Goal: Obtain resource: Download file/media

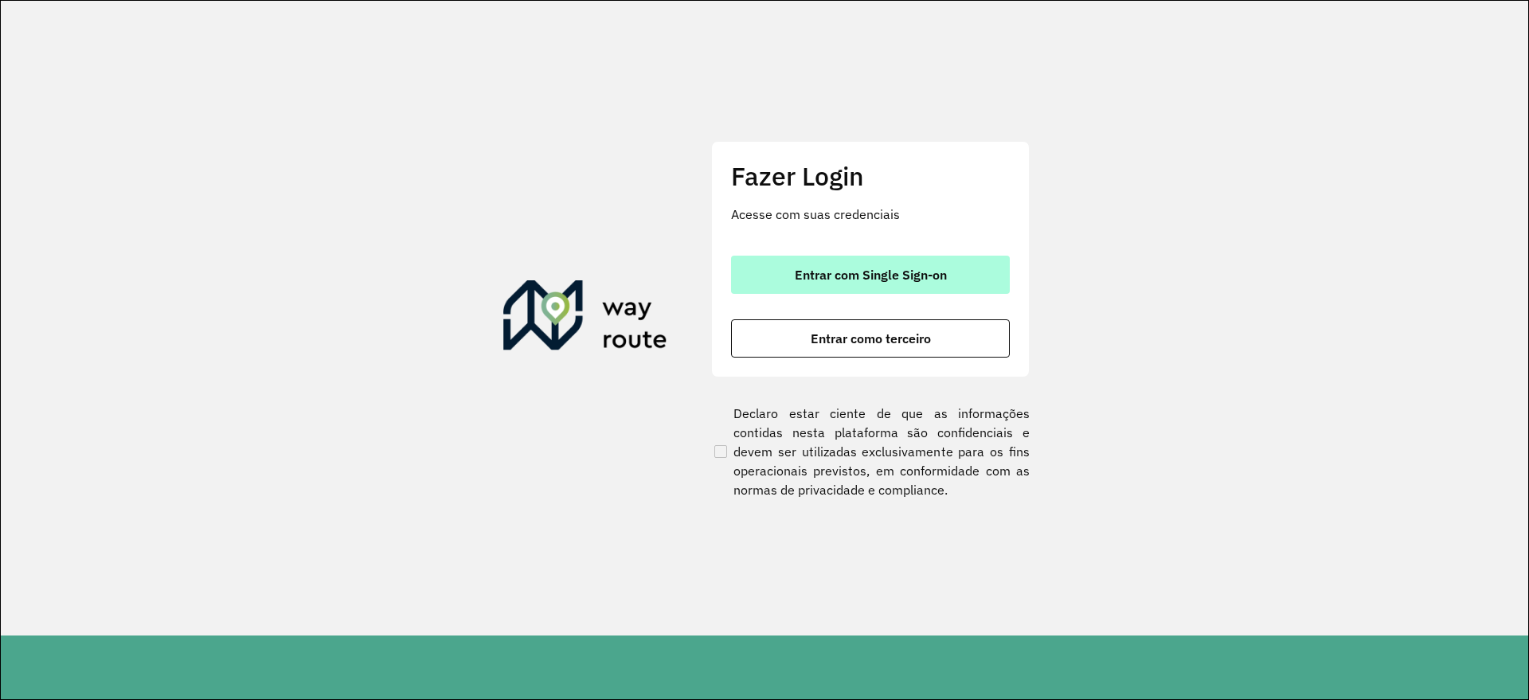
click at [879, 278] on span "Entrar com Single Sign-on" at bounding box center [871, 274] width 152 height 13
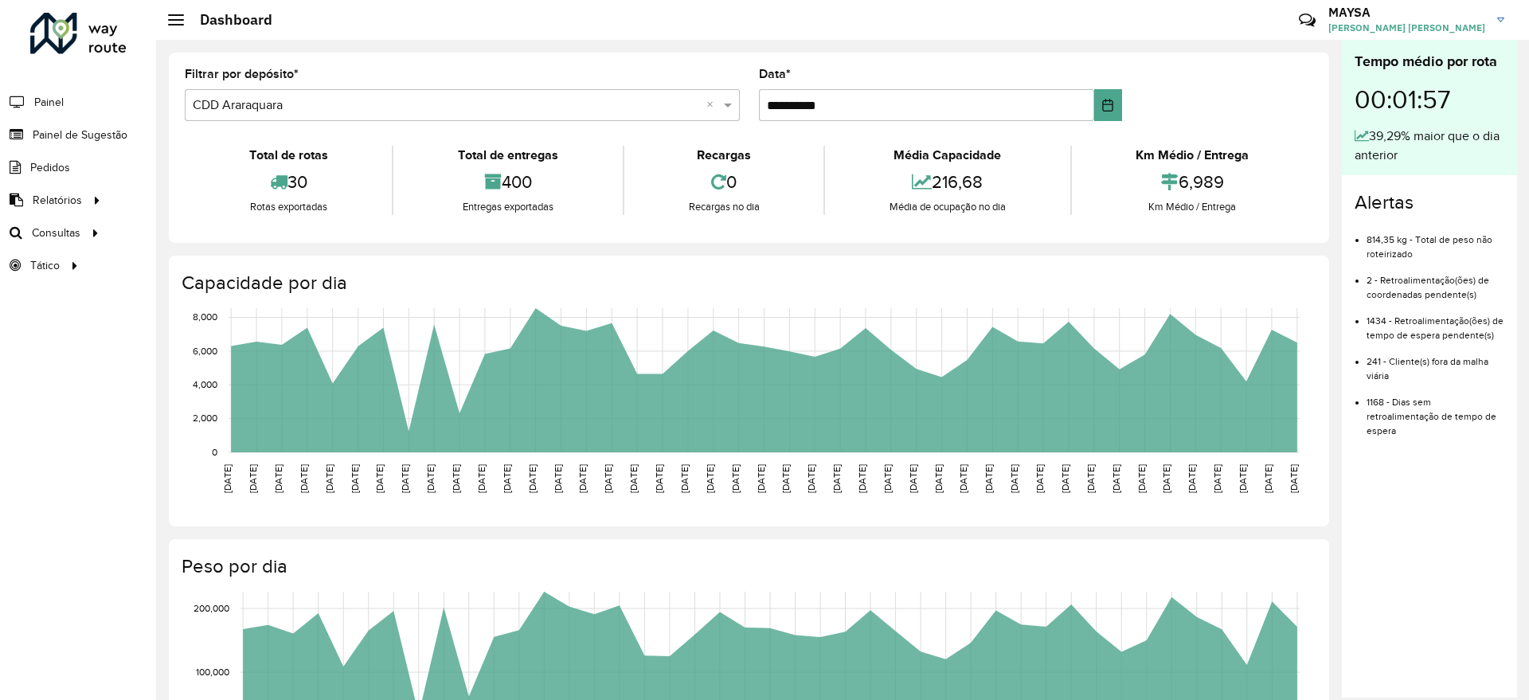
click at [71, 163] on li "Pedidos" at bounding box center [78, 167] width 156 height 33
click at [69, 174] on span "Pedidos" at bounding box center [50, 167] width 41 height 17
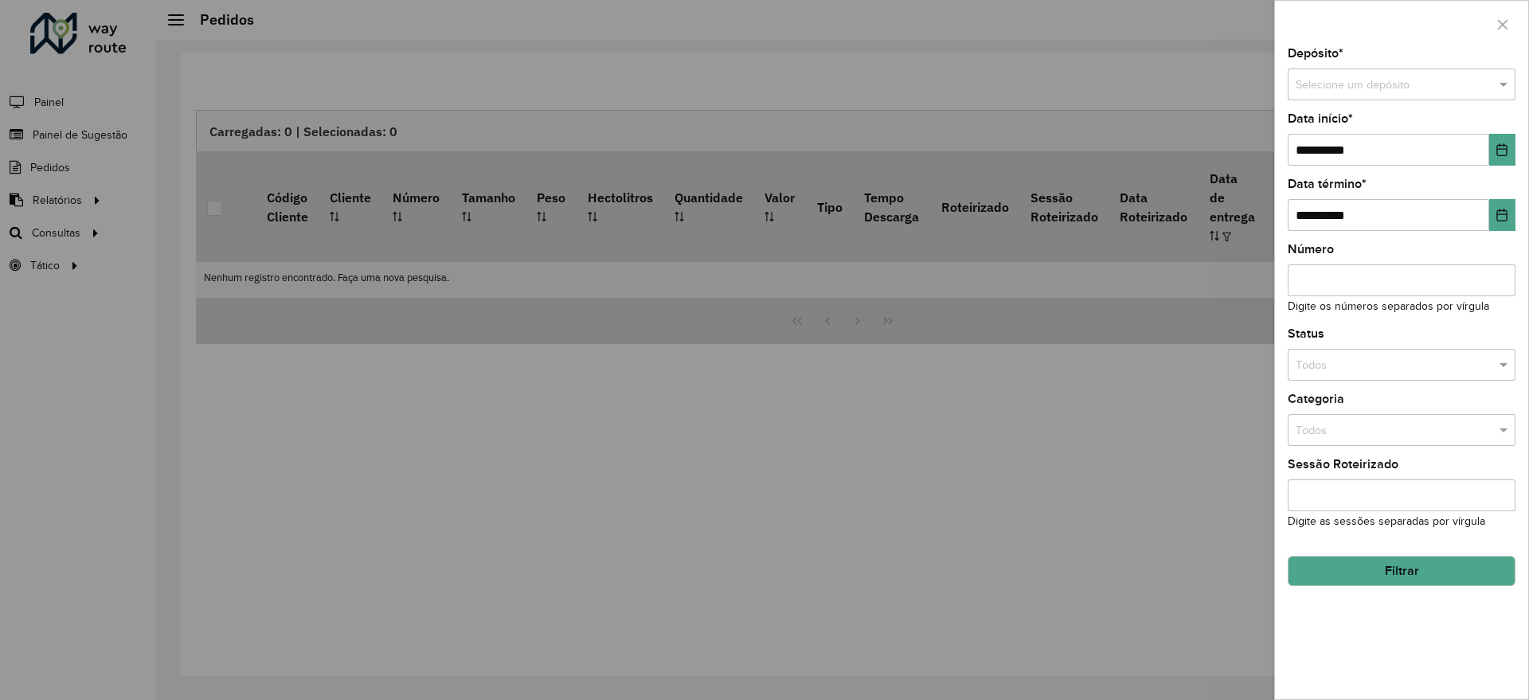
click at [89, 202] on div at bounding box center [764, 350] width 1529 height 700
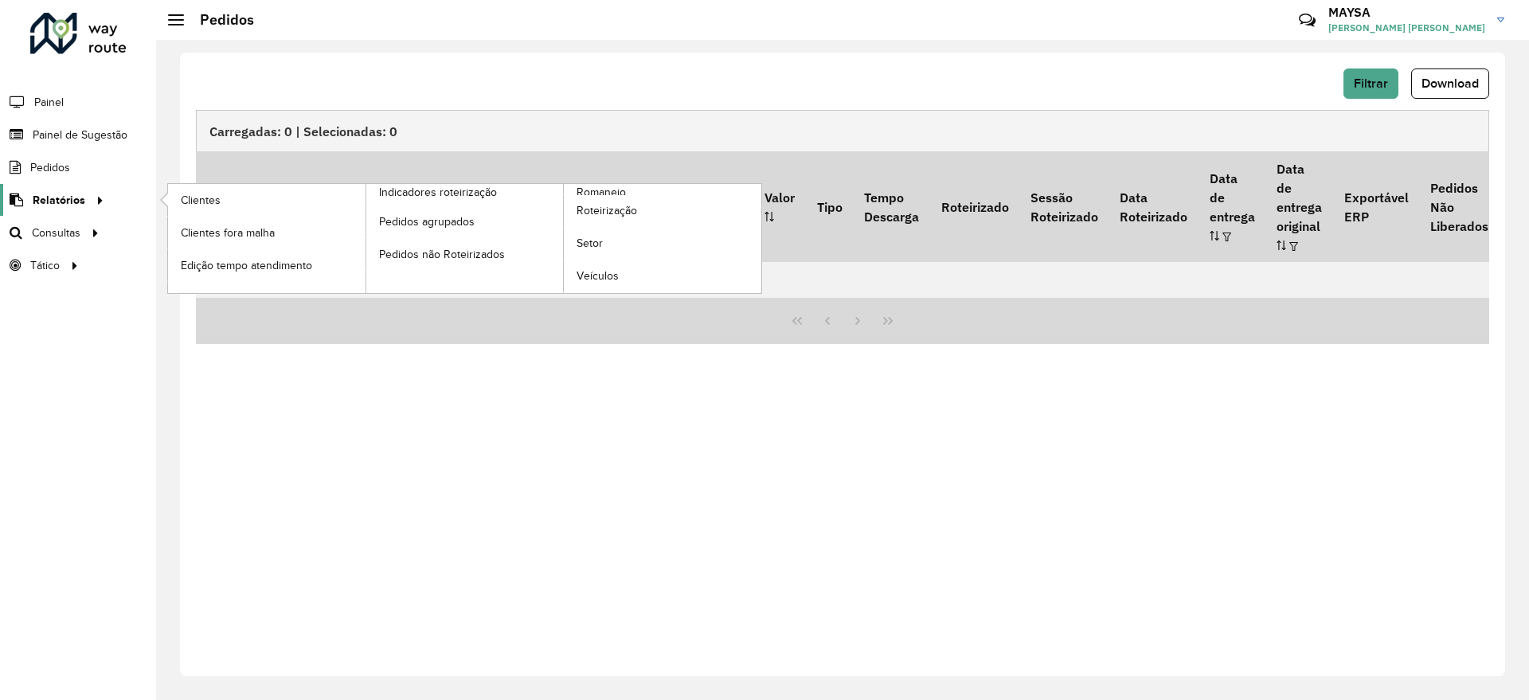
click at [58, 198] on span "Relatórios" at bounding box center [59, 200] width 53 height 17
click at [229, 202] on link "Clientes" at bounding box center [267, 200] width 198 height 32
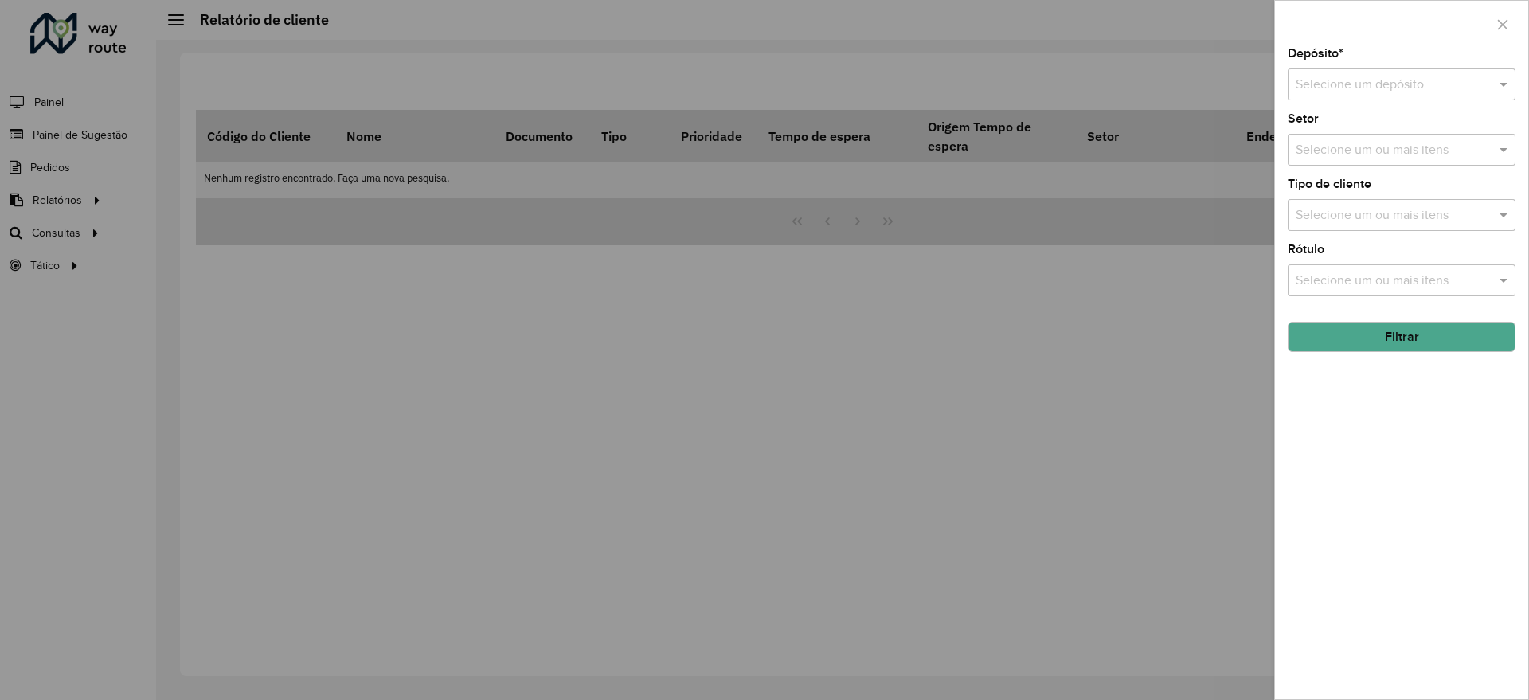
click at [1445, 72] on div "Selecione um depósito" at bounding box center [1402, 85] width 228 height 32
click at [1318, 186] on span "CDD Piracicaba" at bounding box center [1338, 185] width 86 height 14
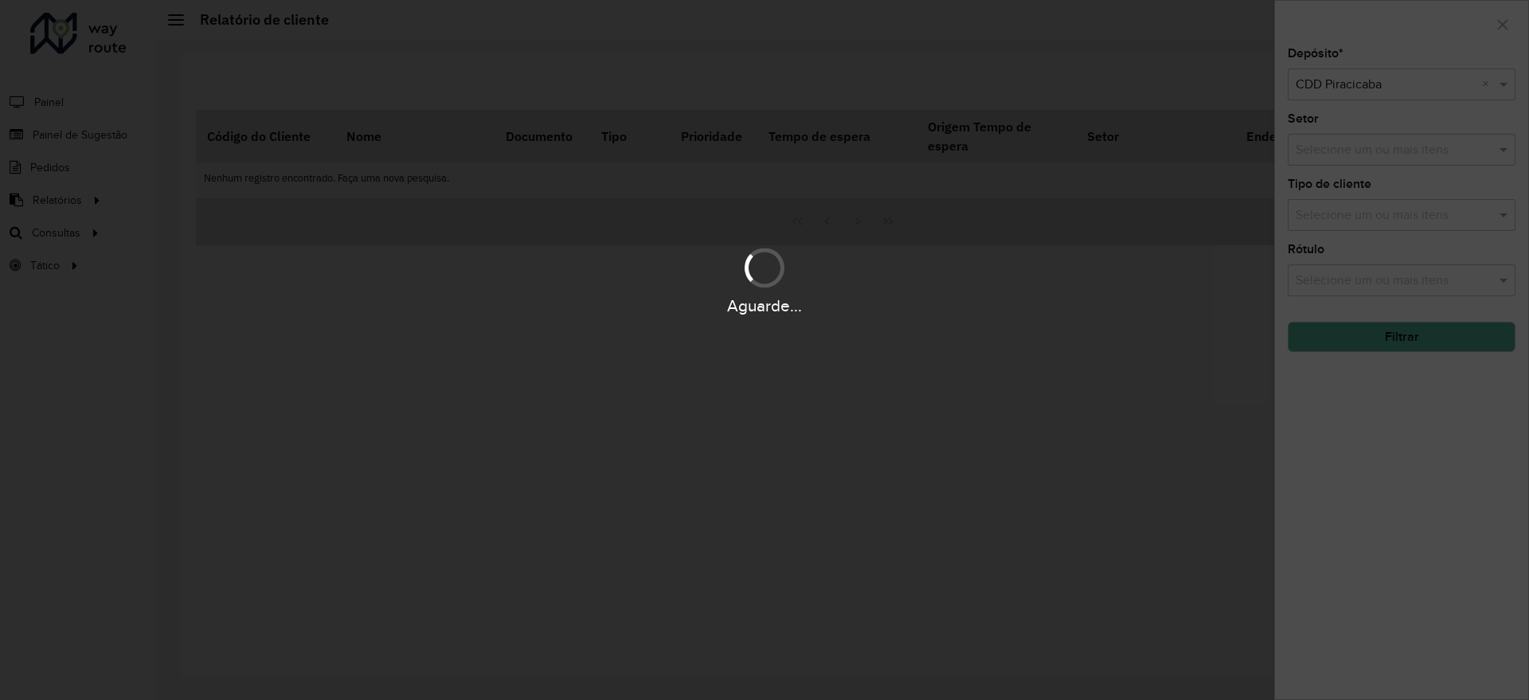
click at [1401, 339] on div "Aguarde..." at bounding box center [764, 350] width 1529 height 700
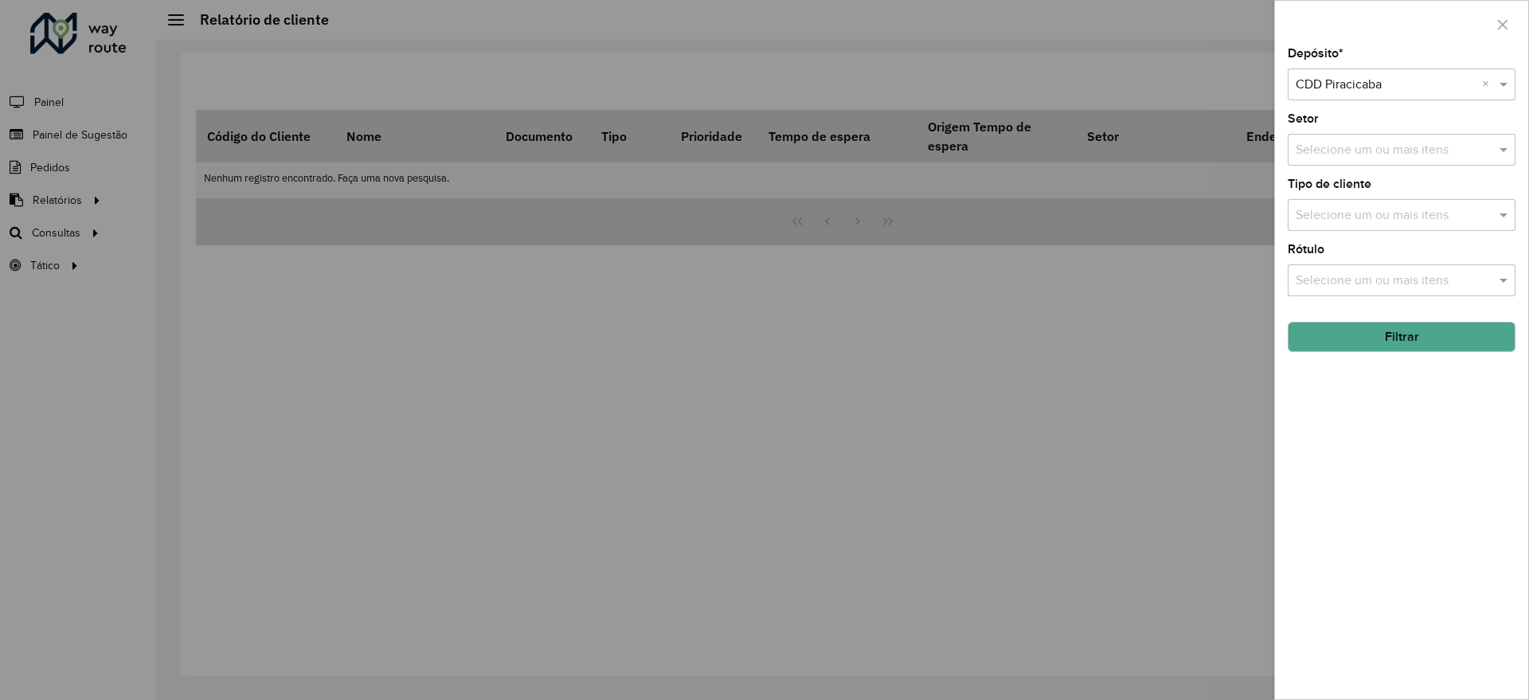
click at [1441, 336] on button "Filtrar" at bounding box center [1402, 337] width 228 height 30
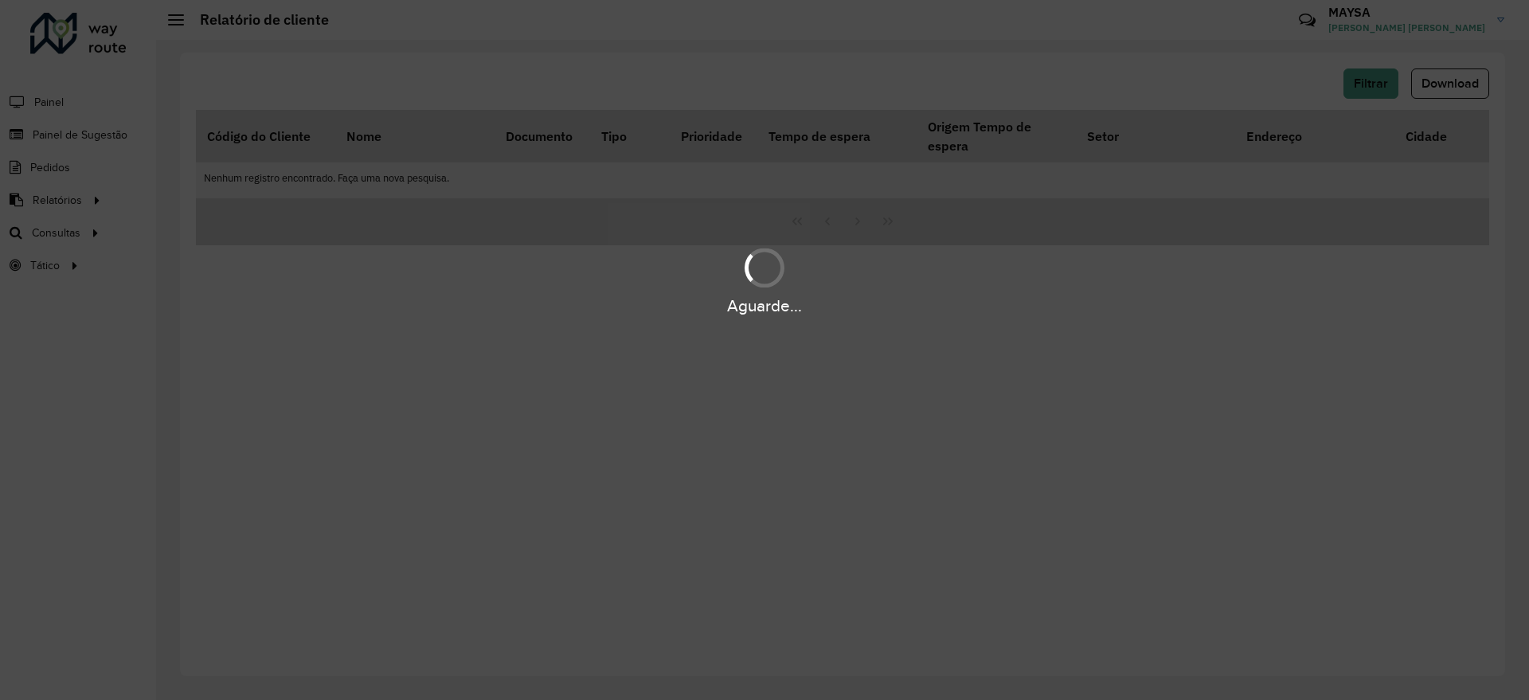
click at [834, 405] on div "Aguarde..." at bounding box center [764, 350] width 1529 height 700
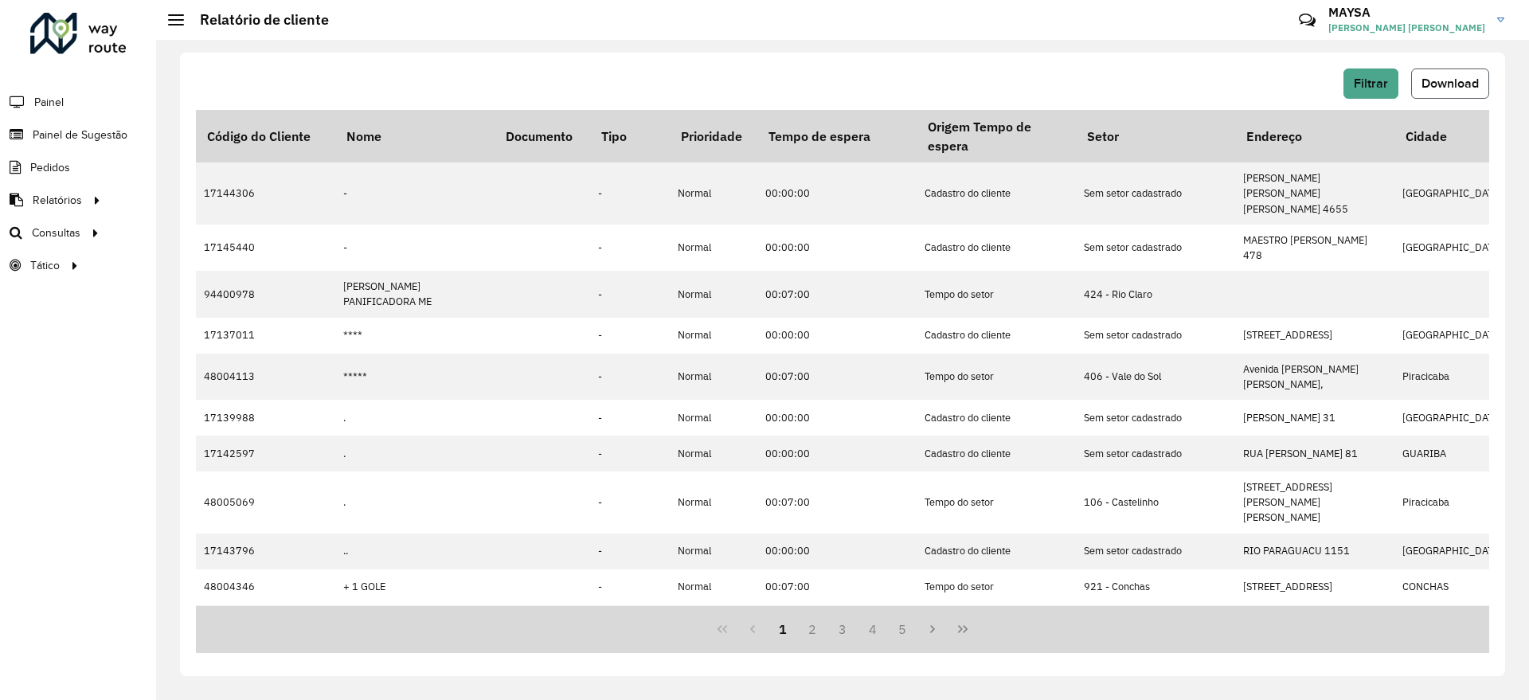
click at [1454, 80] on span "Download" at bounding box center [1450, 83] width 57 height 14
